Goal: Task Accomplishment & Management: Use online tool/utility

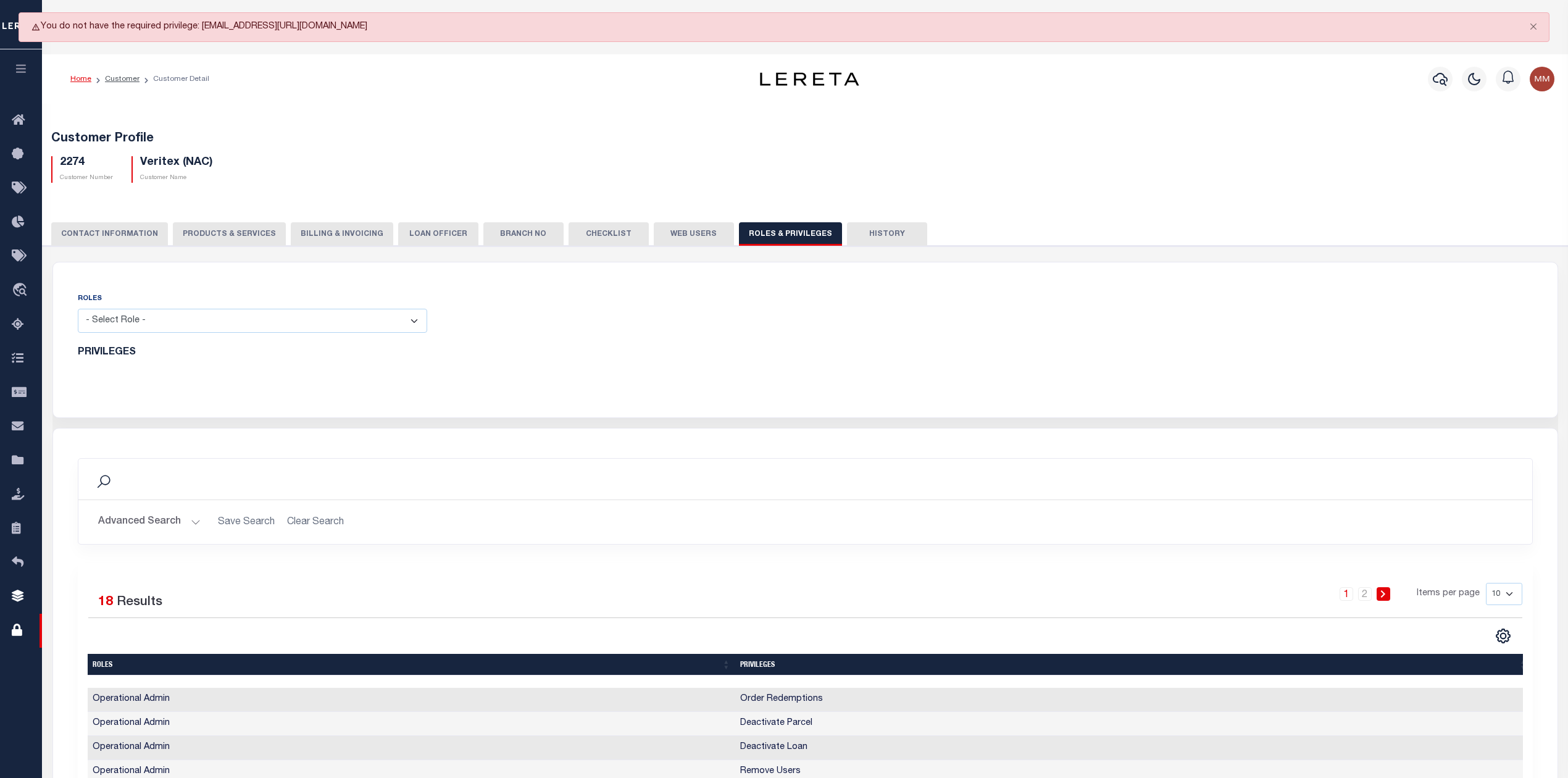
click at [25, 67] on icon "button" at bounding box center [21, 69] width 14 height 11
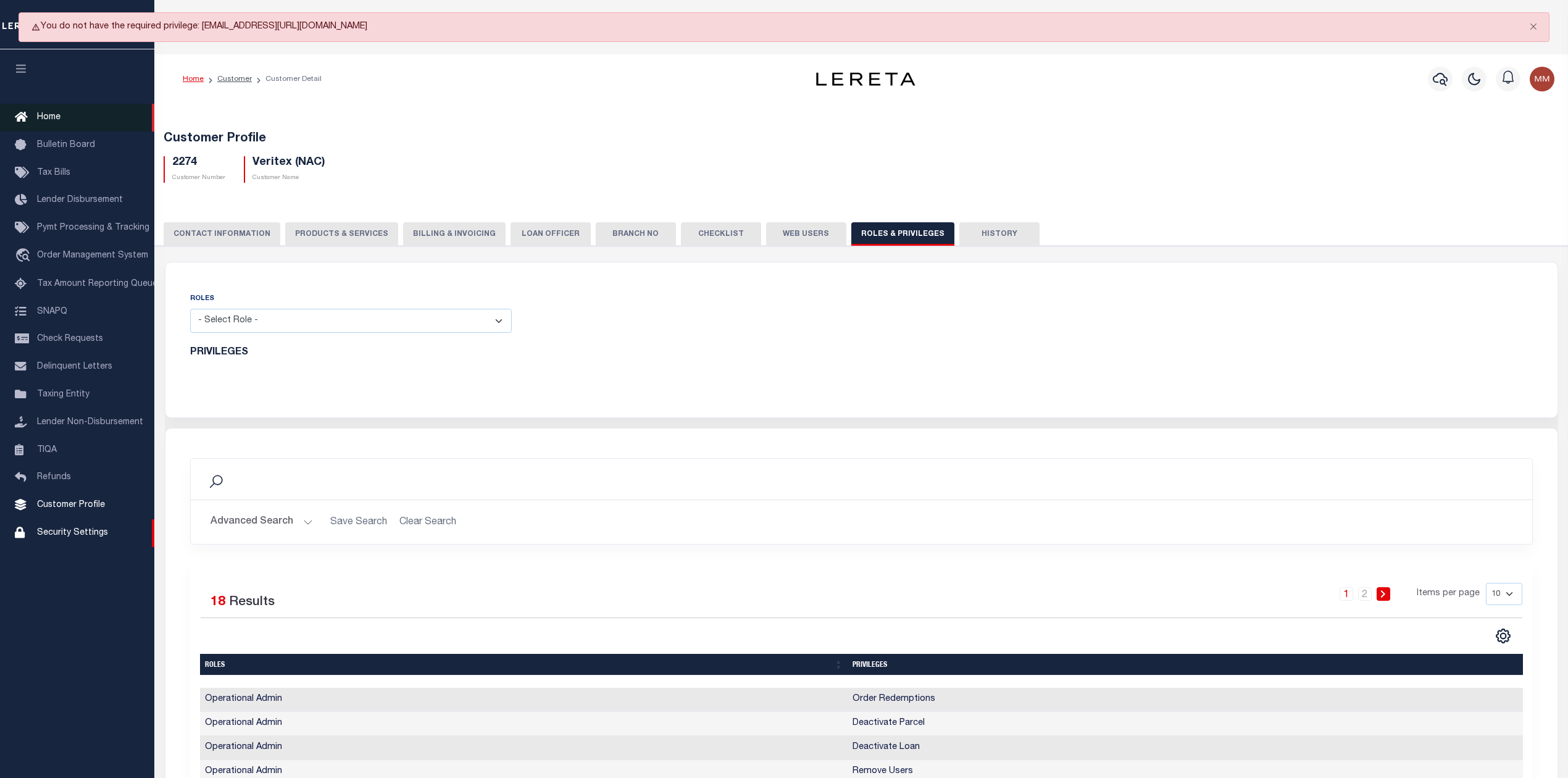
click at [37, 113] on span "Home" at bounding box center [49, 117] width 24 height 9
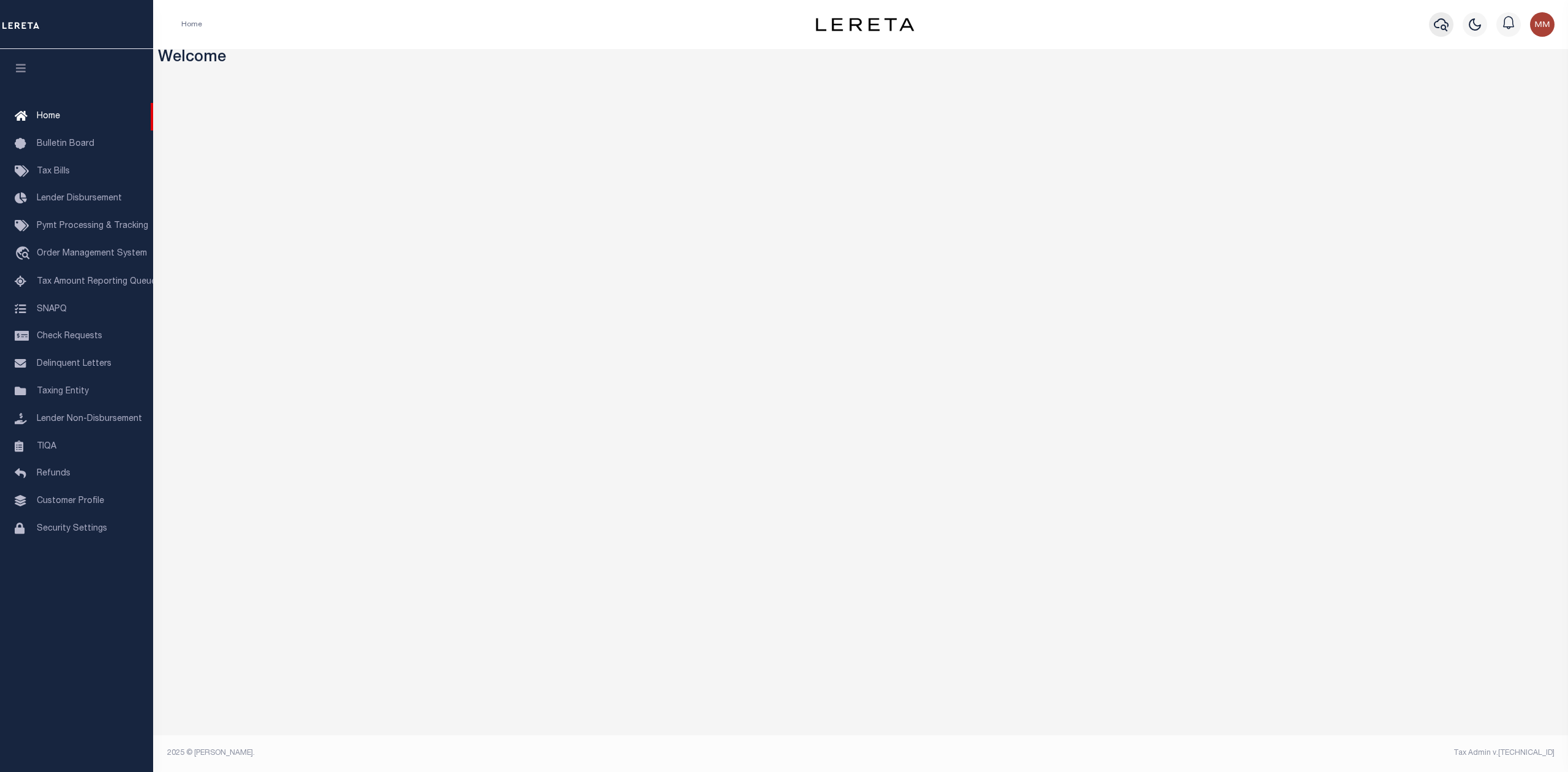
click at [1447, 27] on icon "button" at bounding box center [1441, 25] width 15 height 13
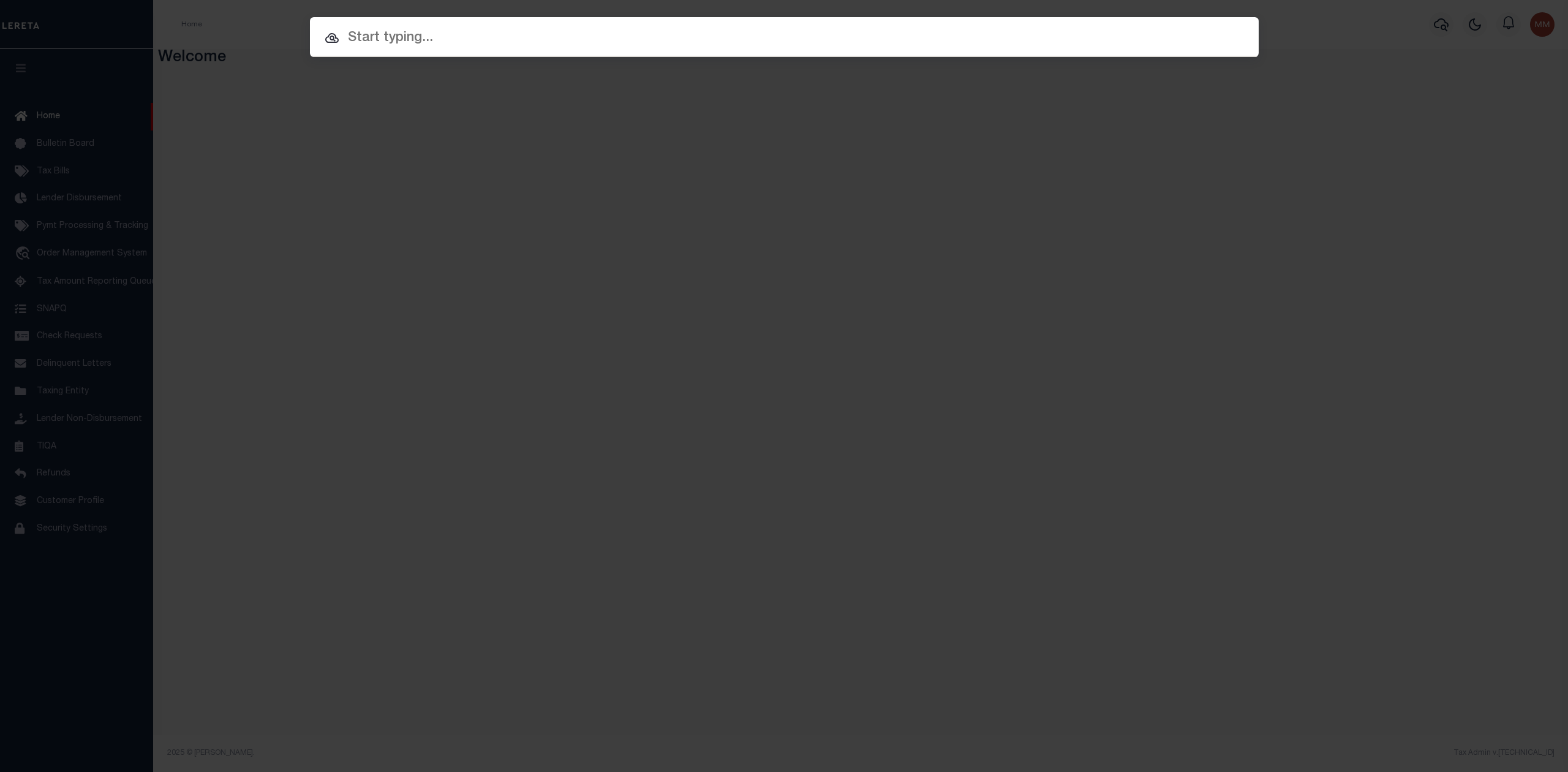
click at [599, 28] on input "text" at bounding box center [784, 38] width 949 height 22
click at [583, 39] on input "text" at bounding box center [784, 38] width 949 height 22
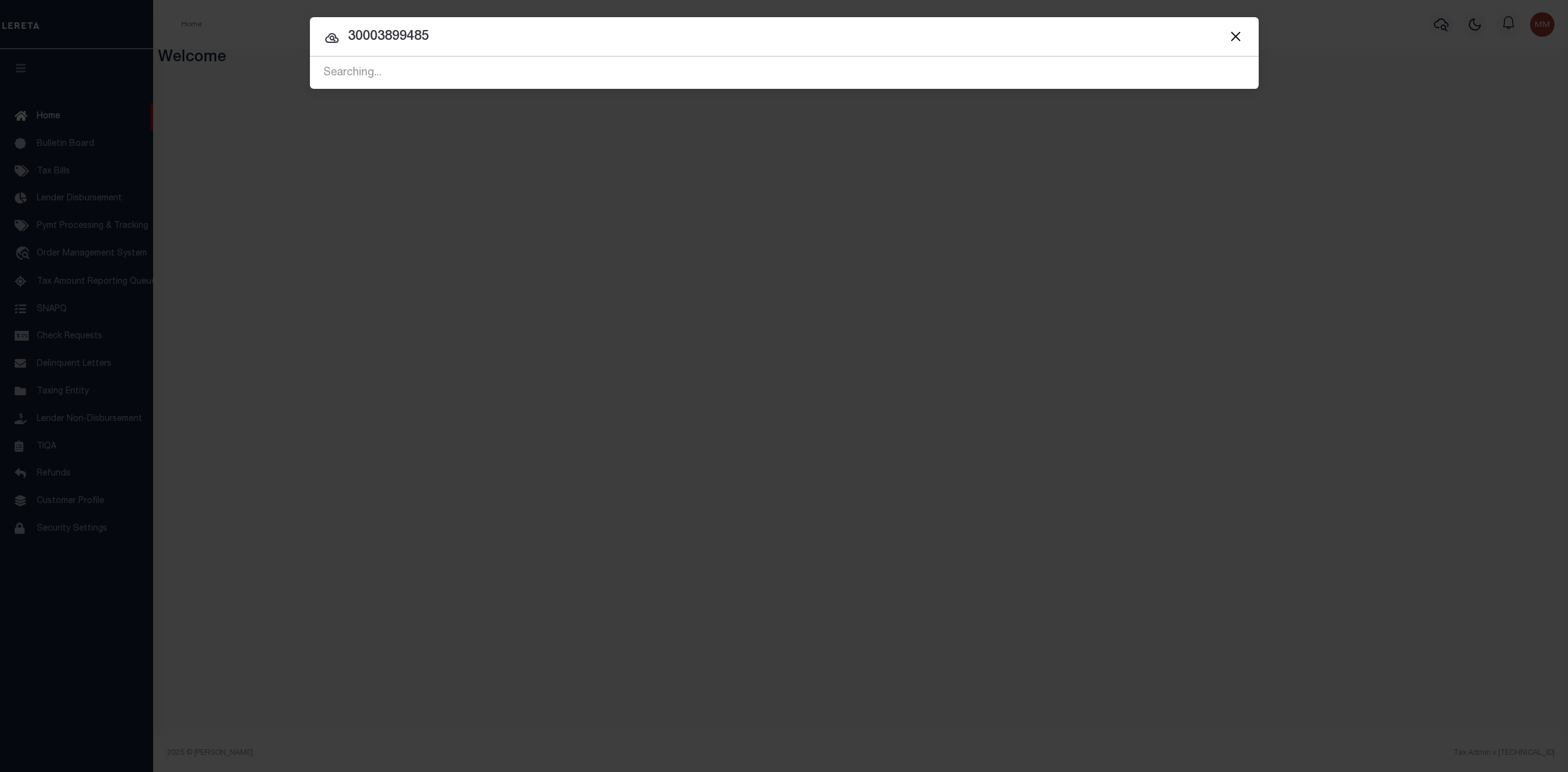
type input "30003899485"
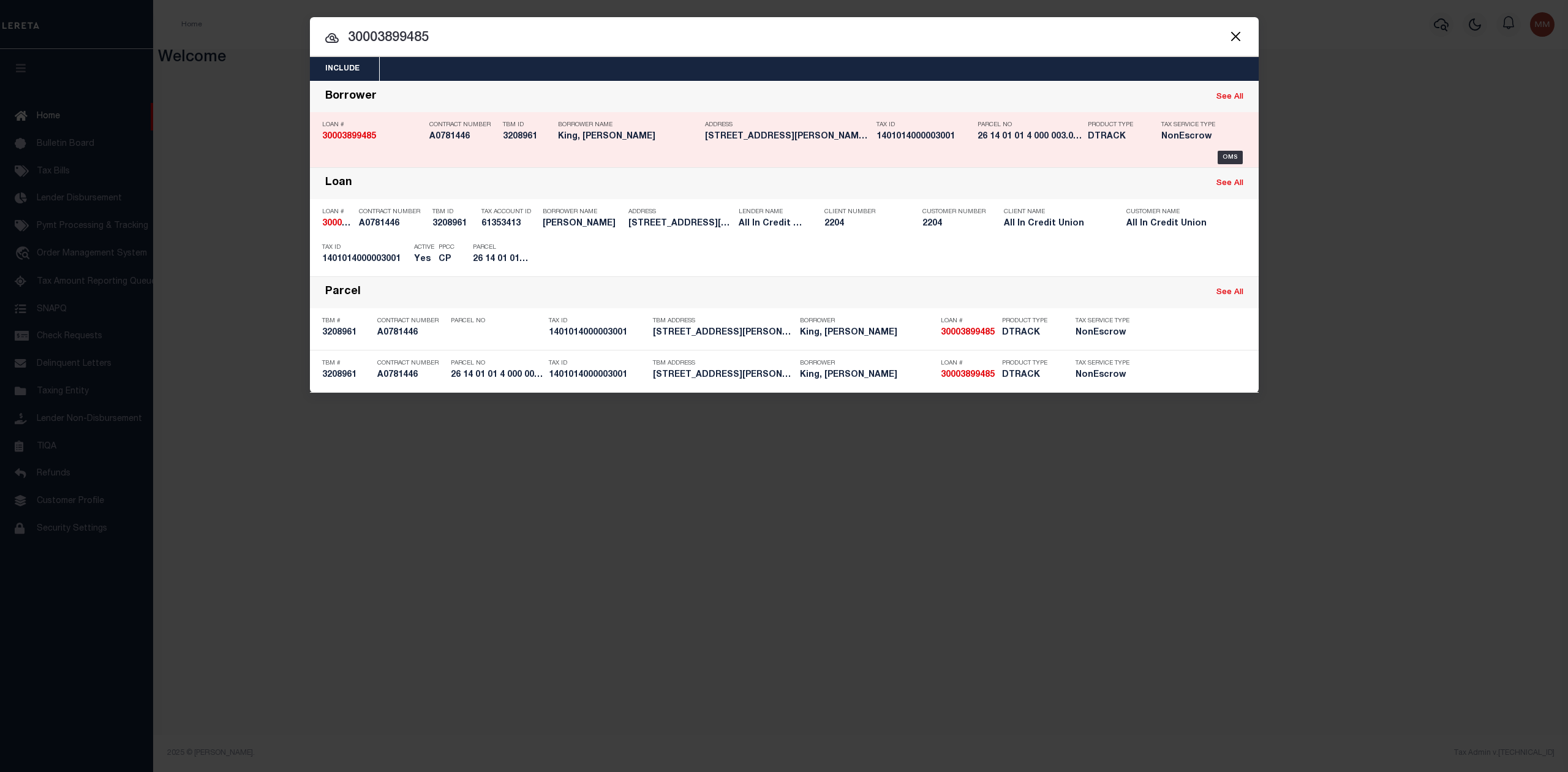
click at [648, 151] on div "OMS" at bounding box center [784, 158] width 925 height 14
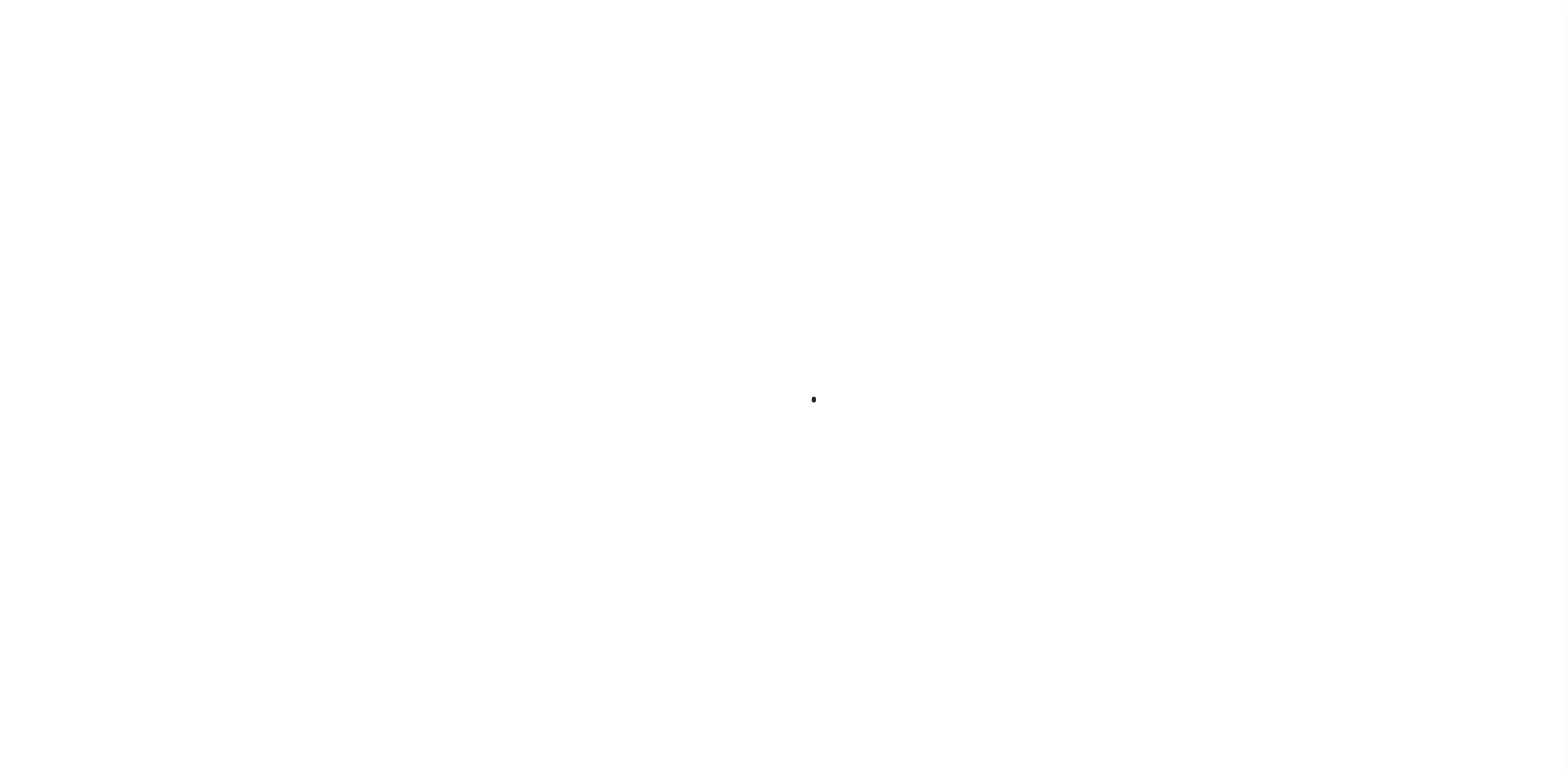
type input "30003899485"
type input "King, Teresa Harden"
select select
type input "Po Box 393"
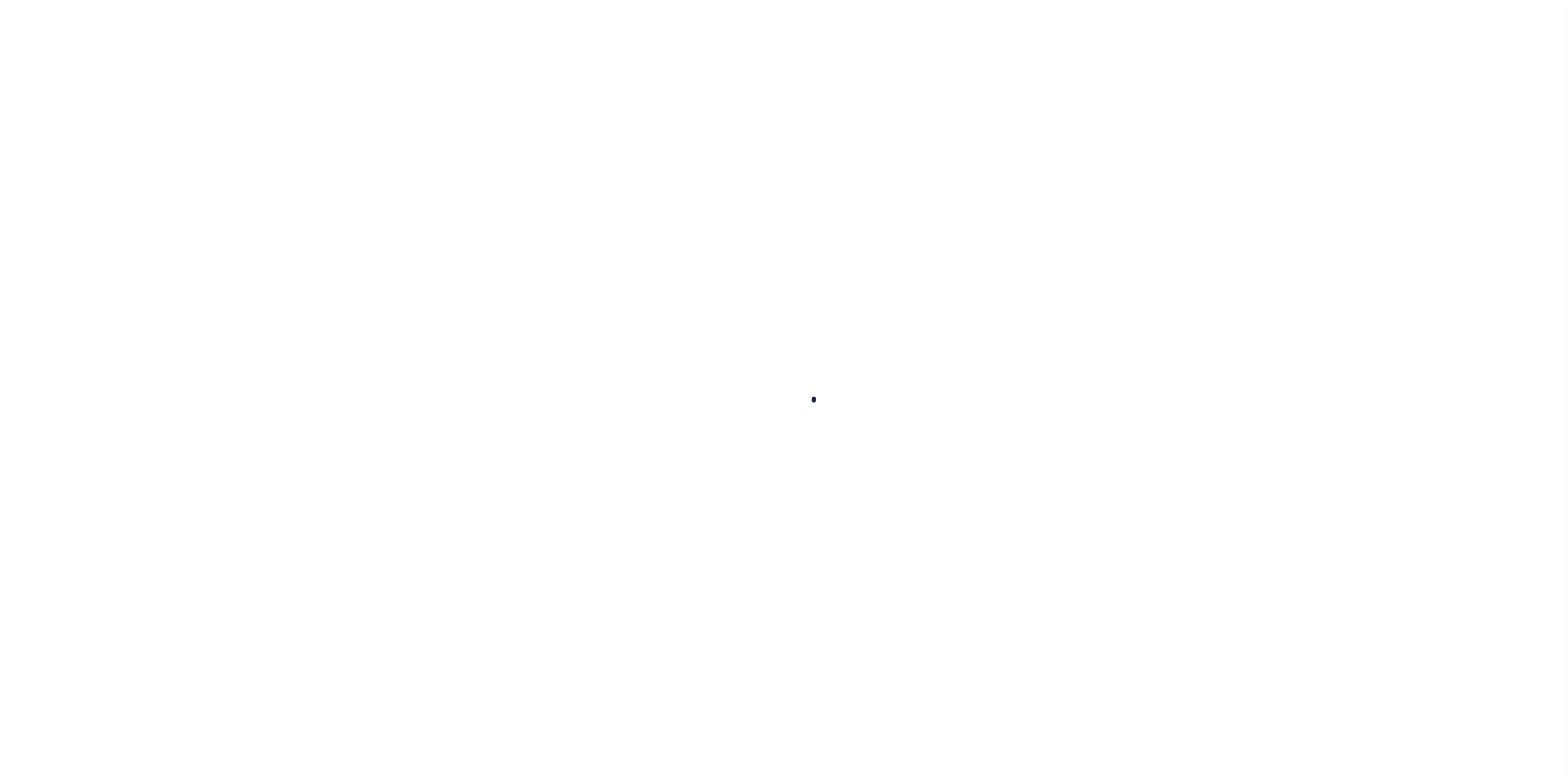
type input "Newton, AL 36352"
select select
select select "NonEscrow"
type input "211 HARDEN LN"
select select
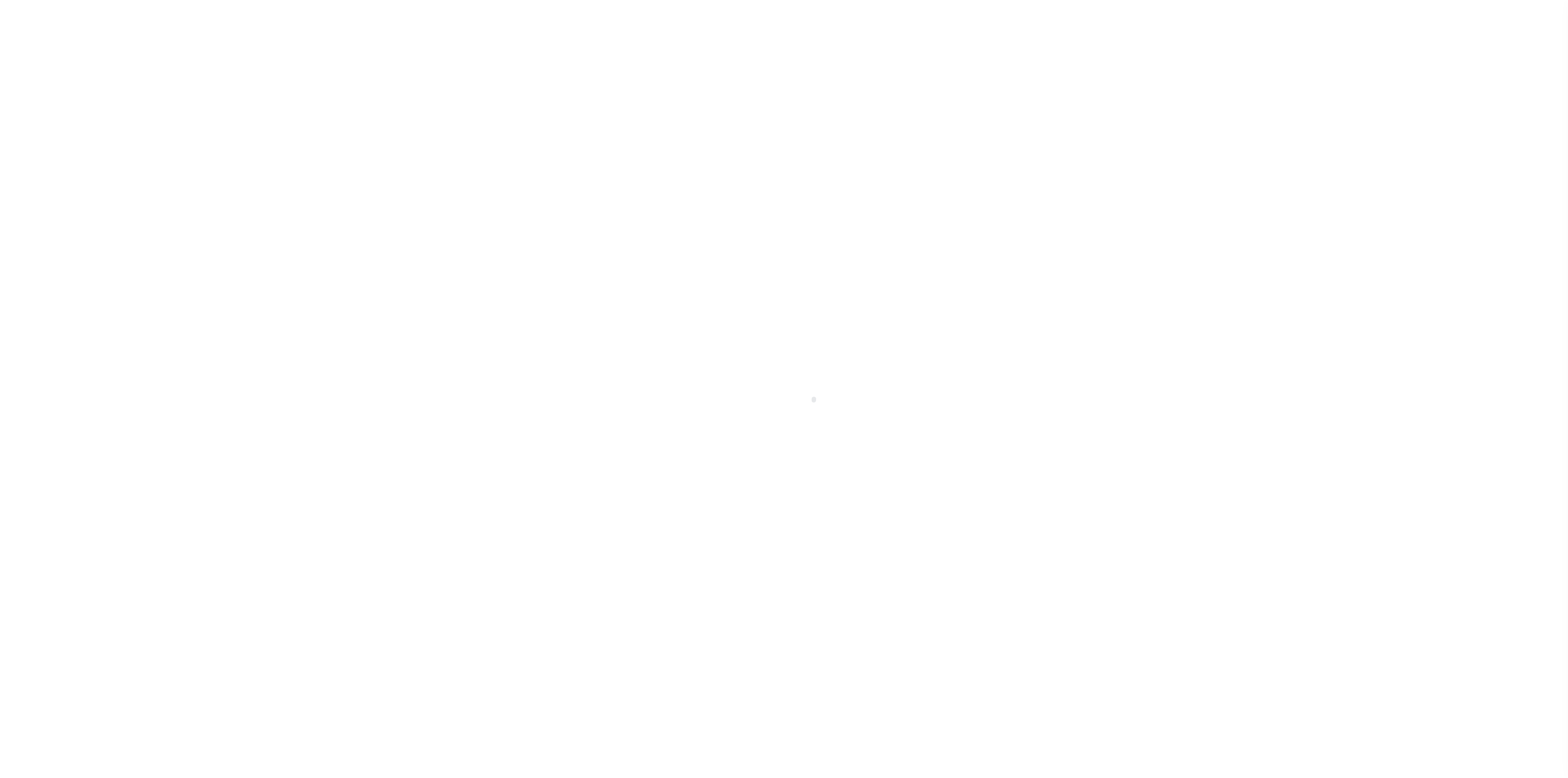
type input "NEWTON, AL"
type input "AL"
select select
type textarea "211 HARDEN LN, NEWTON, AL"
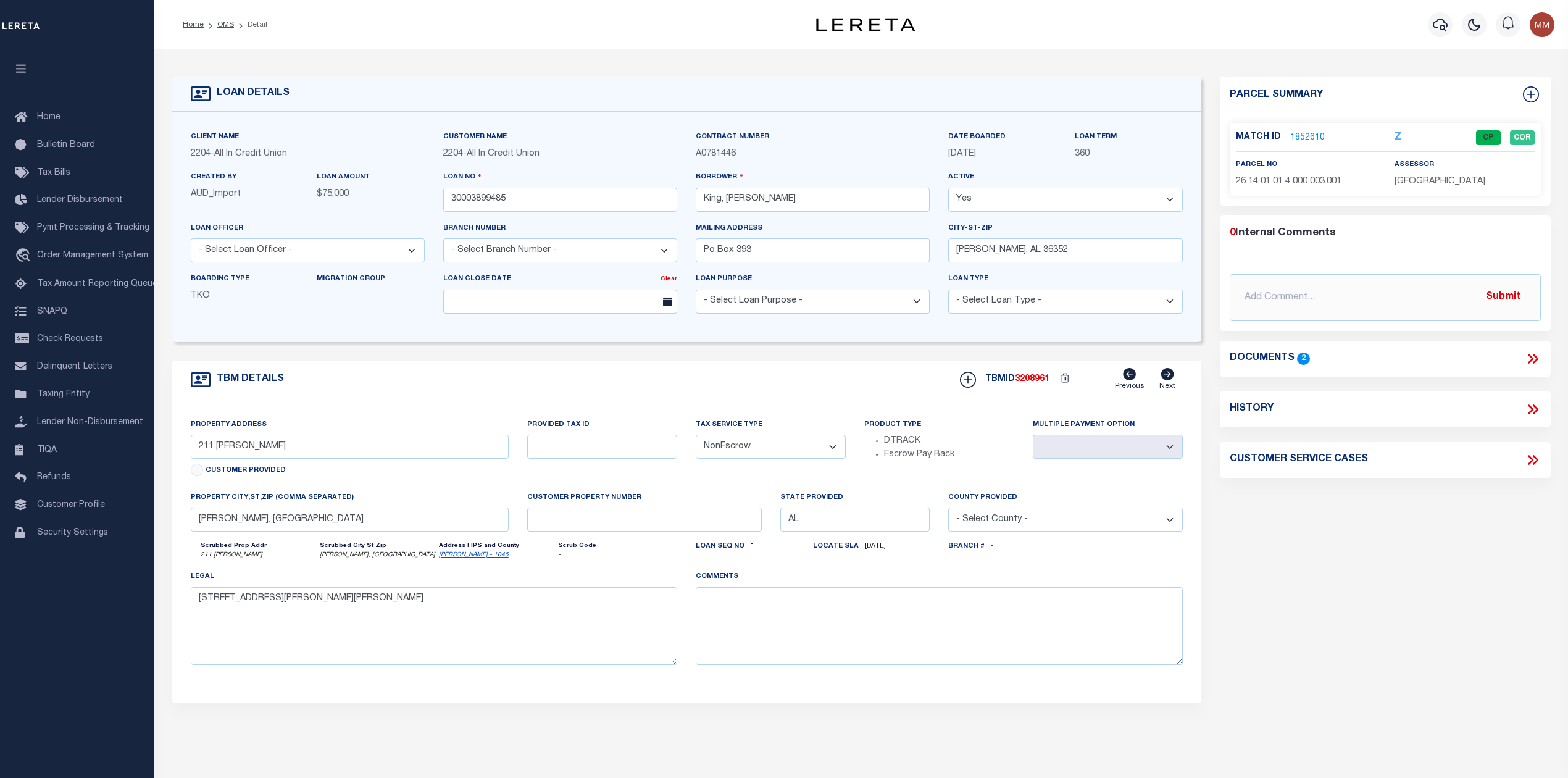
drag, startPoint x: 1230, startPoint y: 90, endPoint x: 1497, endPoint y: 181, distance: 282.1
click at [1523, 176] on div "Parcel Summary Match ID 1852610 Z parcel no assessor" at bounding box center [1385, 136] width 331 height 119
copy div "Parcel Summary Match ID 1852610 Z CP COR parcel no 26 14 01 01 4 000 003.001 as…"
